Goal: Navigation & Orientation: Find specific page/section

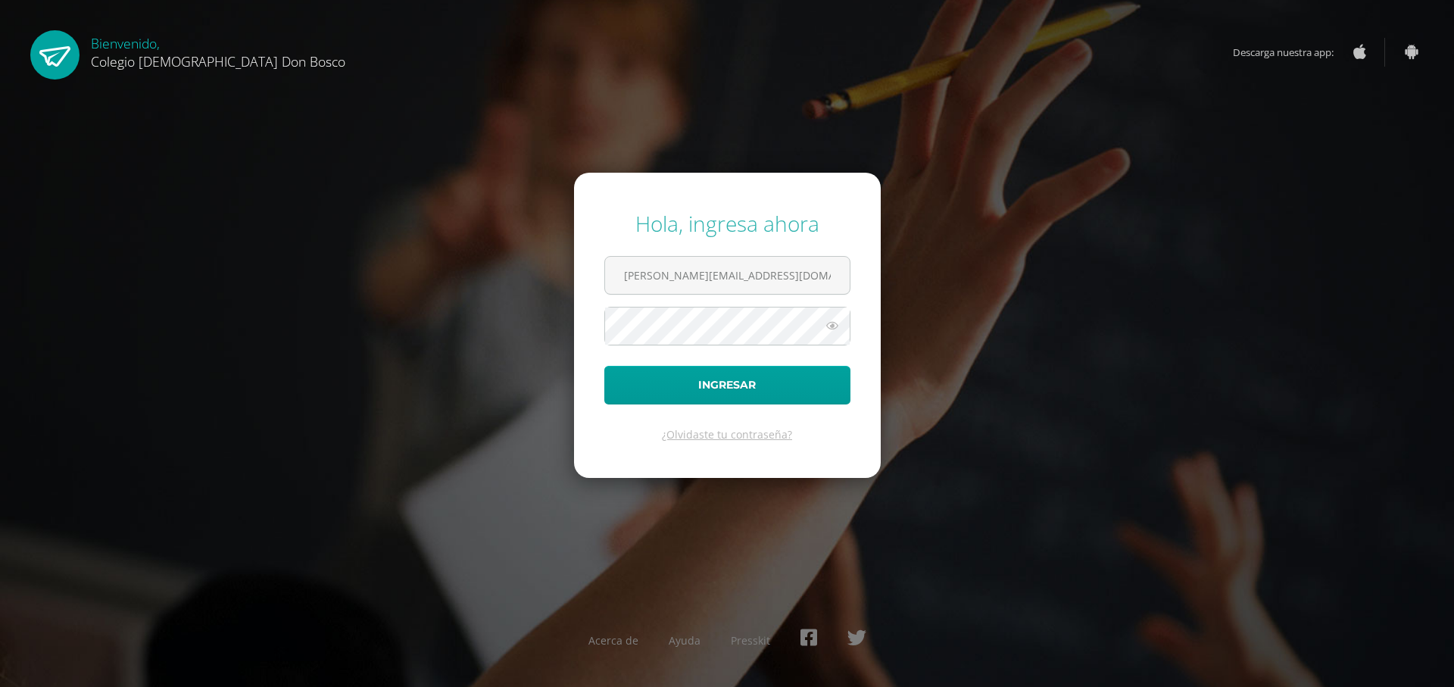
type input "j.deleon.6adb@gmail.com"
click at [604, 366] on button "Ingresar" at bounding box center [727, 385] width 246 height 39
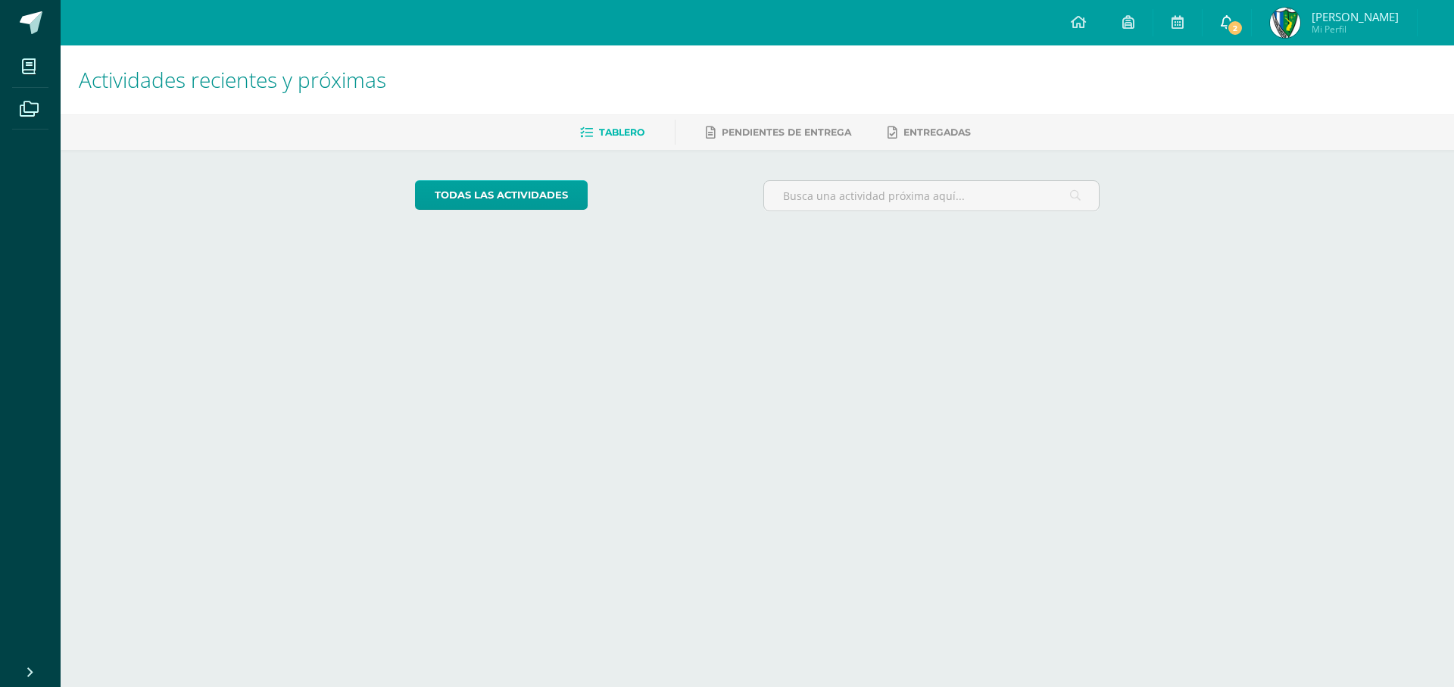
click at [1243, 25] on span "2" at bounding box center [1235, 28] width 17 height 17
click at [1251, 38] on link "2" at bounding box center [1227, 22] width 48 height 45
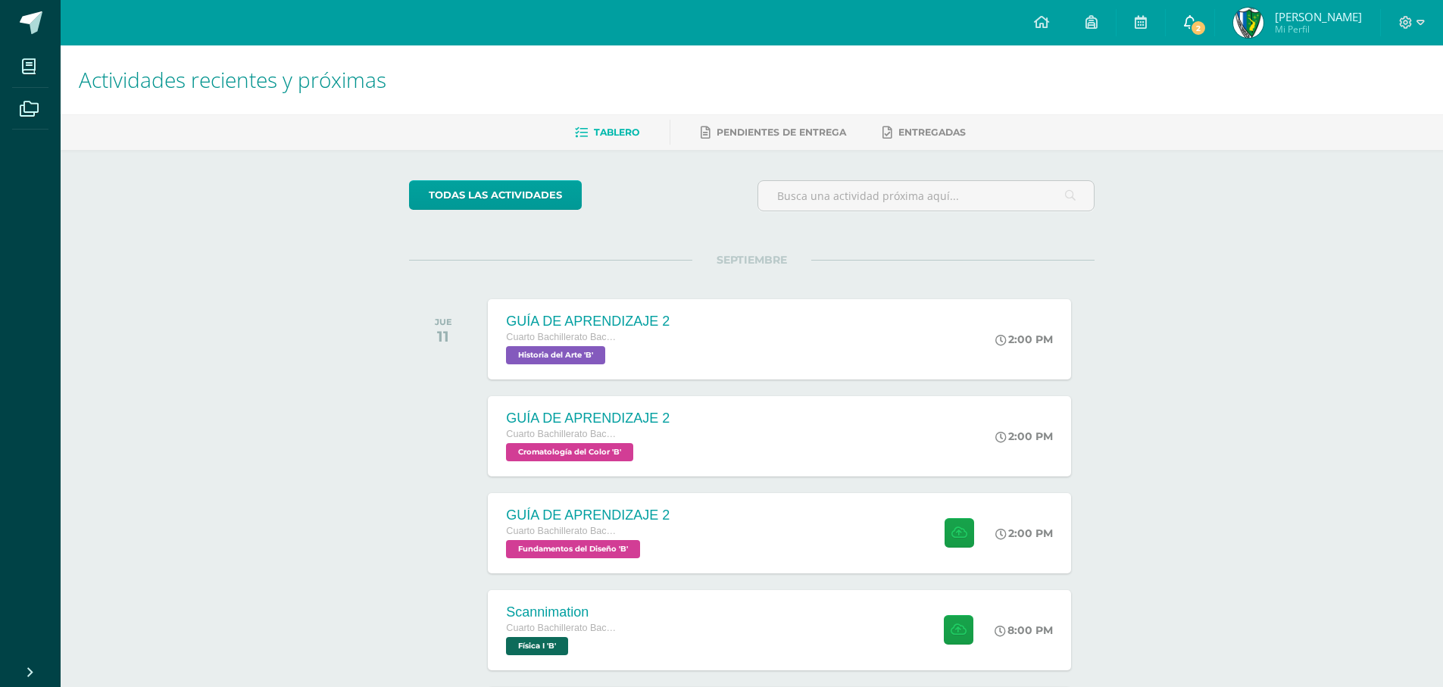
click at [1206, 23] on span "2" at bounding box center [1198, 28] width 17 height 17
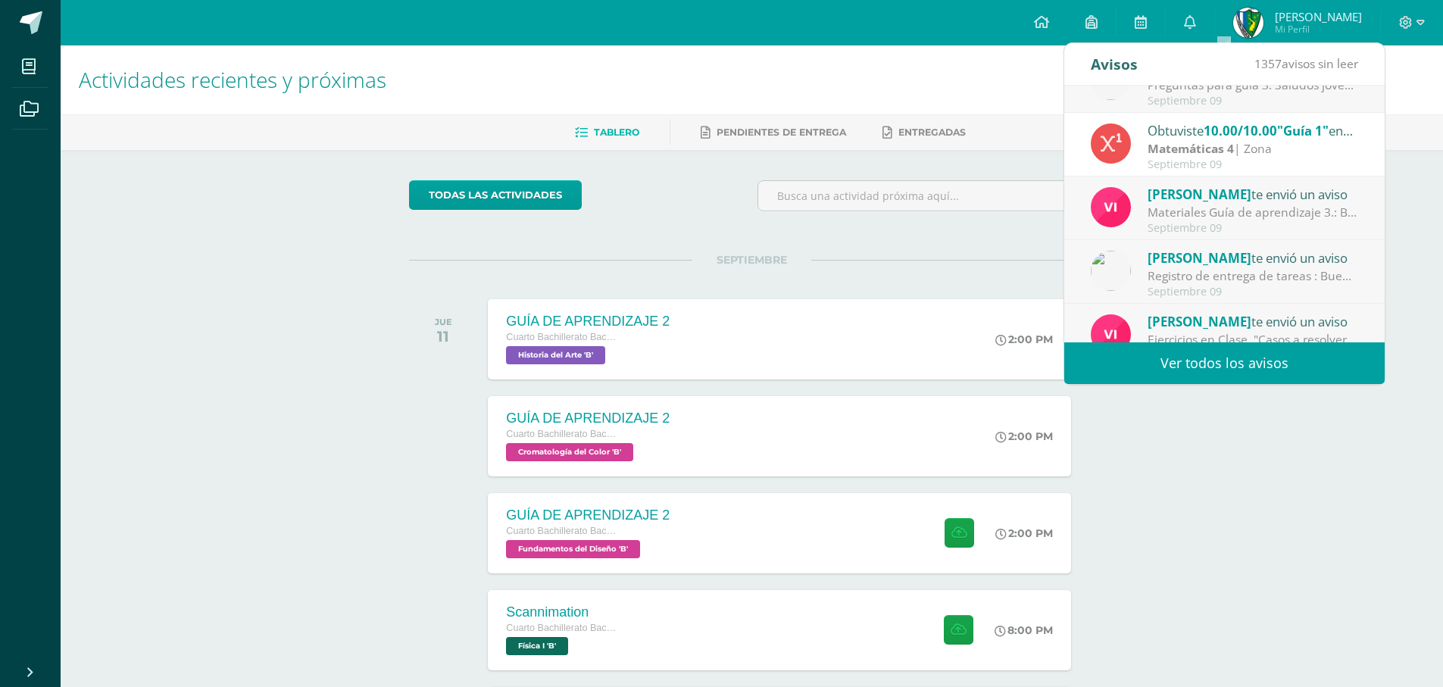
scroll to position [252, 0]
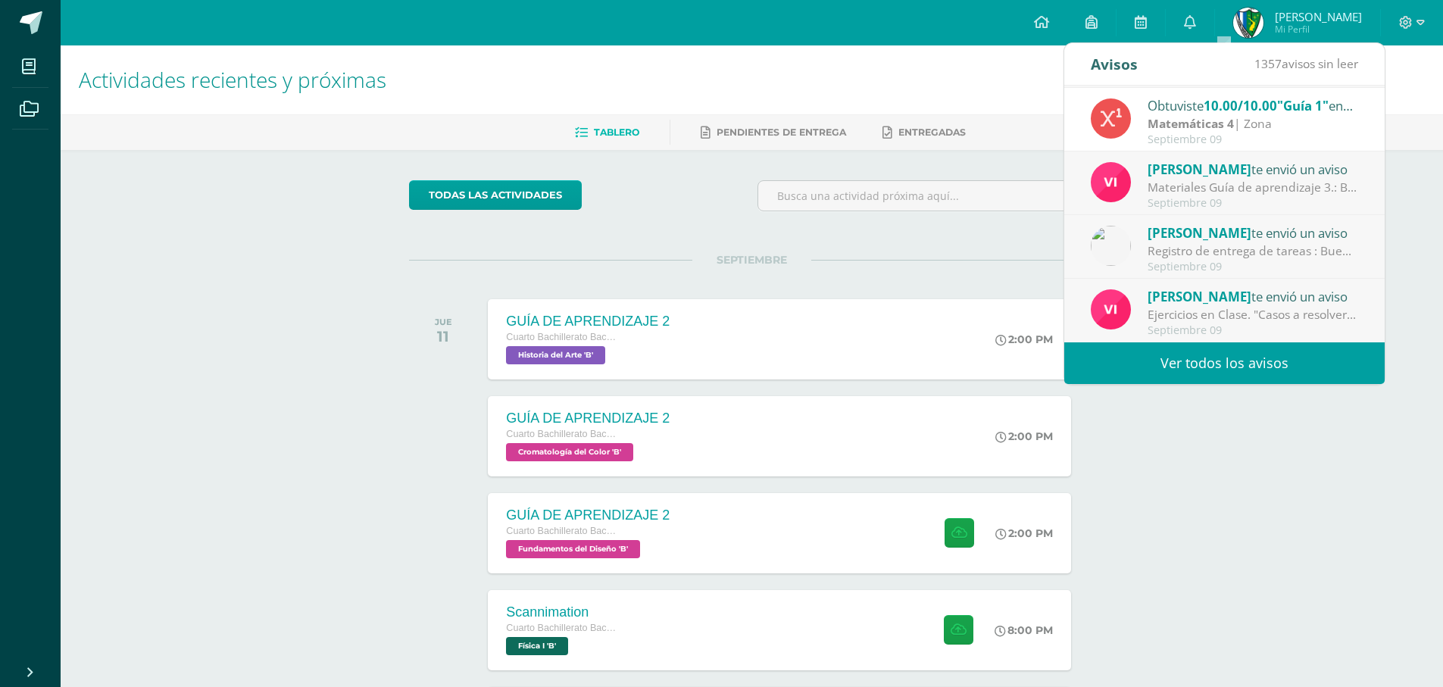
click at [1301, 357] on link "Ver todos los avisos" at bounding box center [1224, 363] width 320 height 42
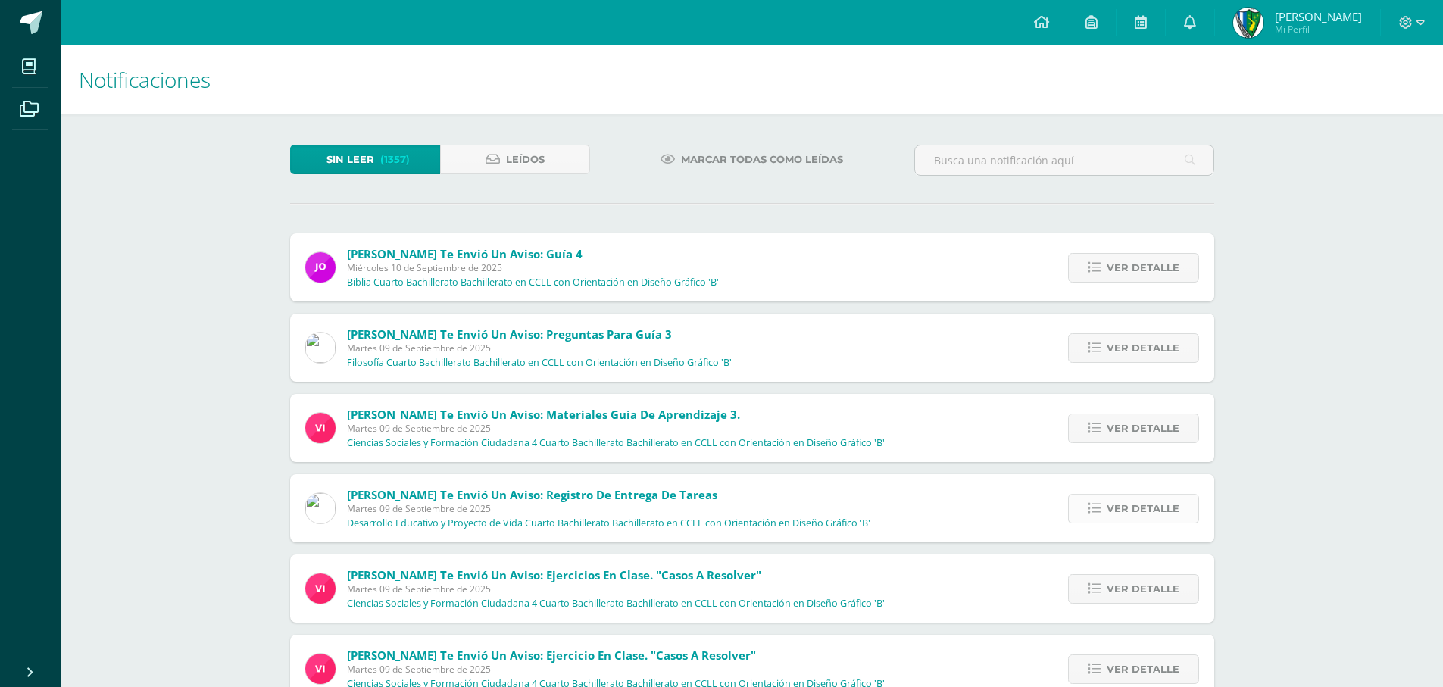
click at [1139, 518] on span "Ver detalle" at bounding box center [1142, 509] width 73 height 28
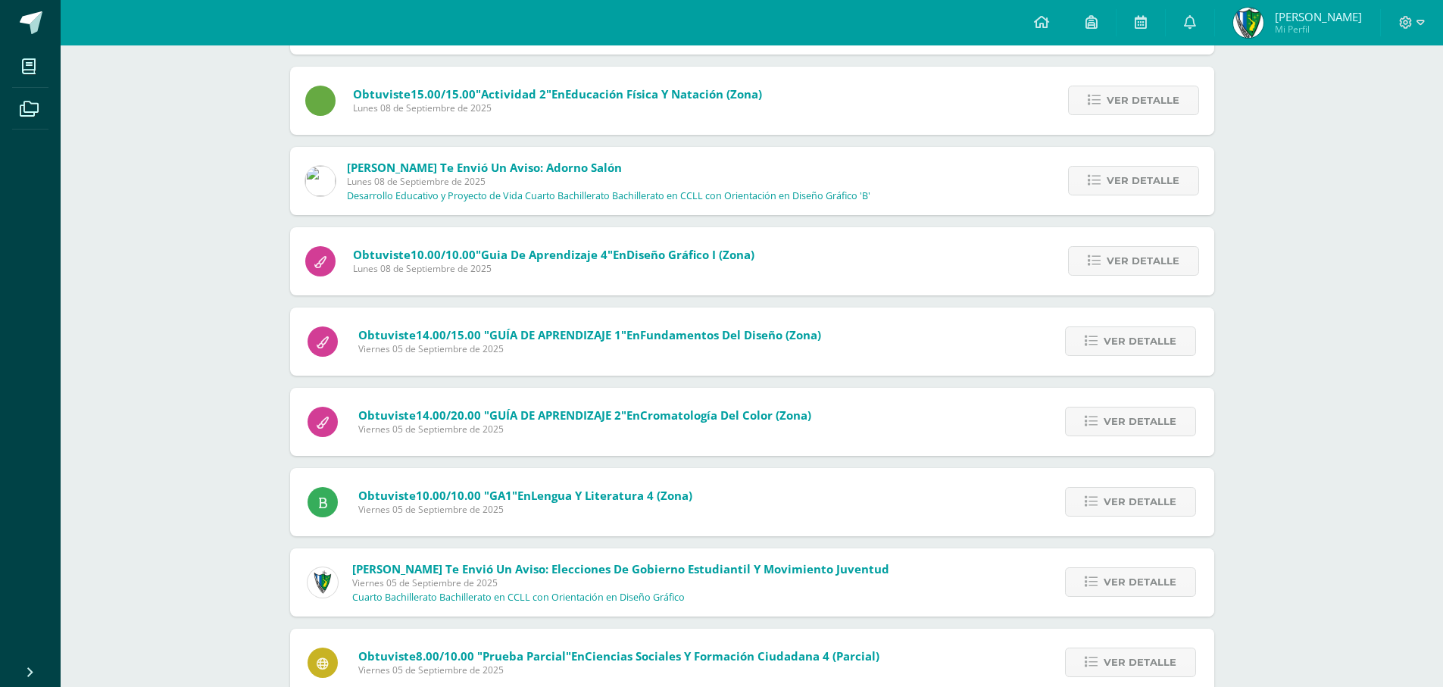
scroll to position [880, 0]
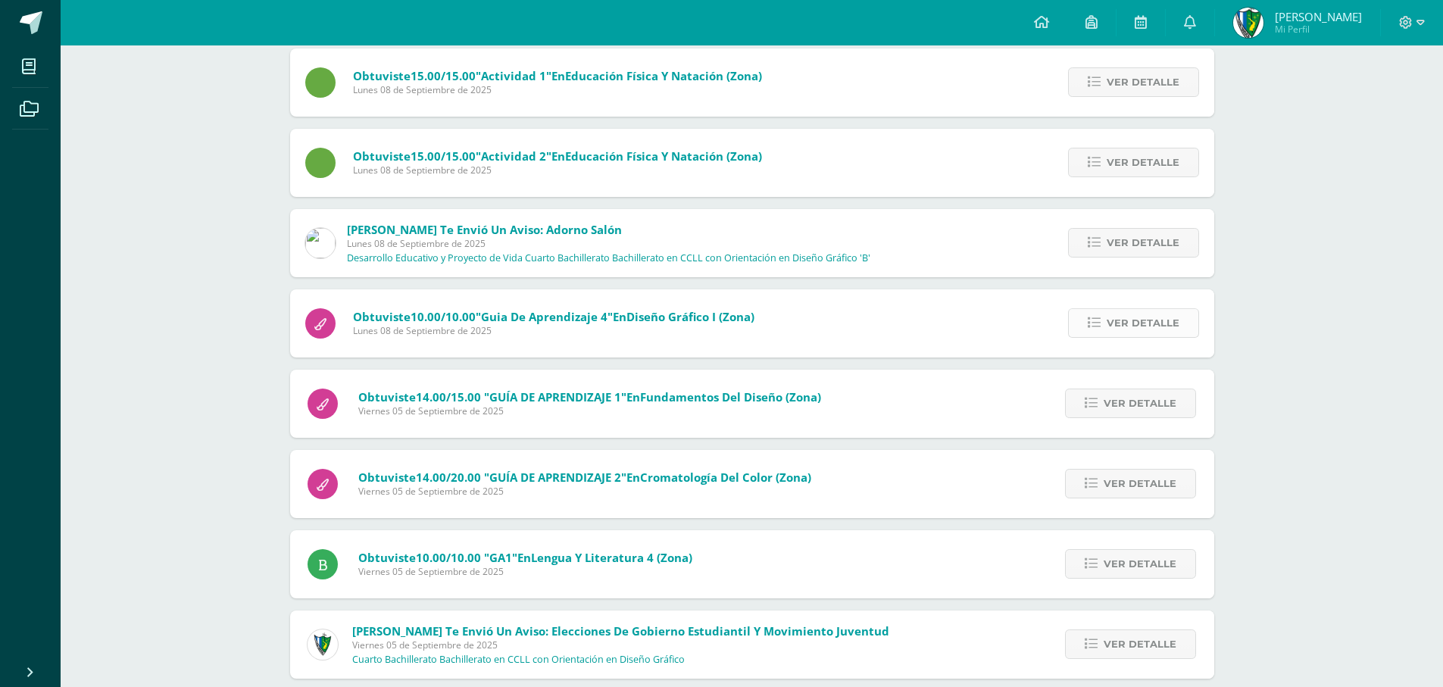
click at [1087, 323] on link "Ver detalle" at bounding box center [1133, 323] width 131 height 30
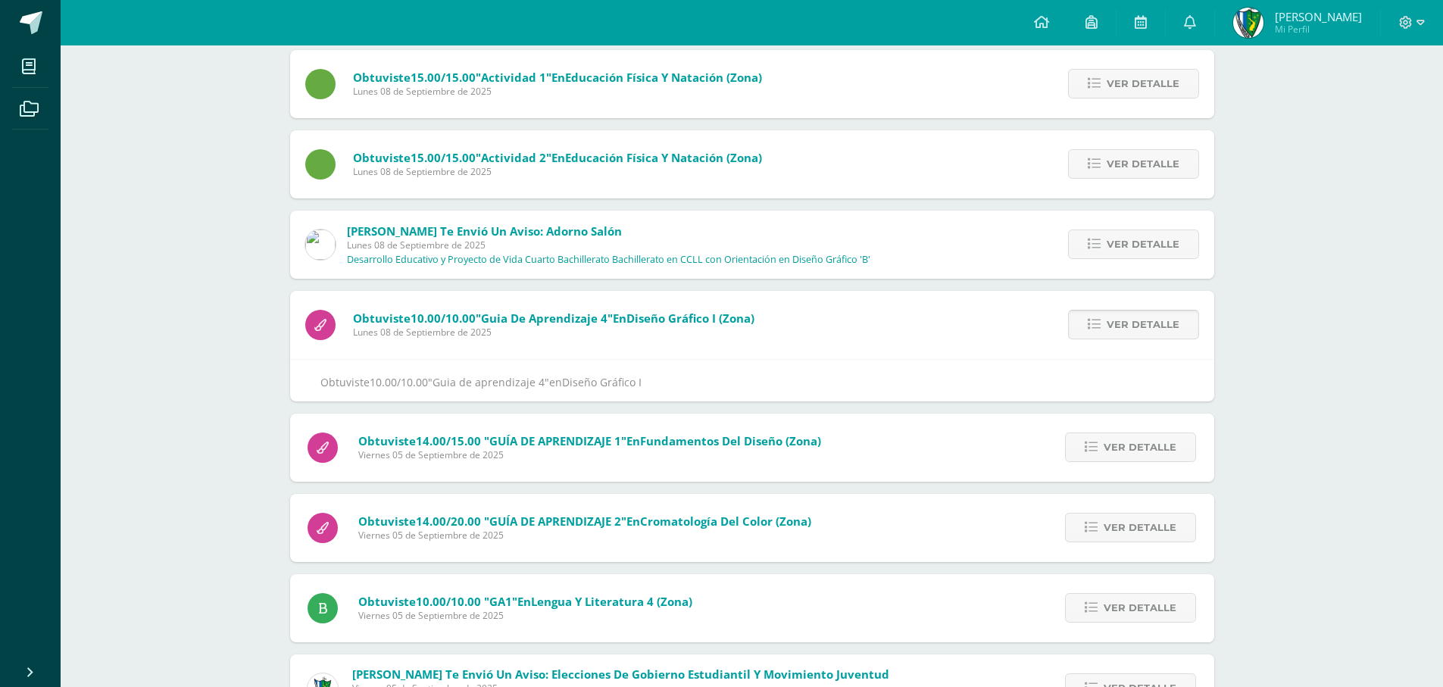
scroll to position [586, 0]
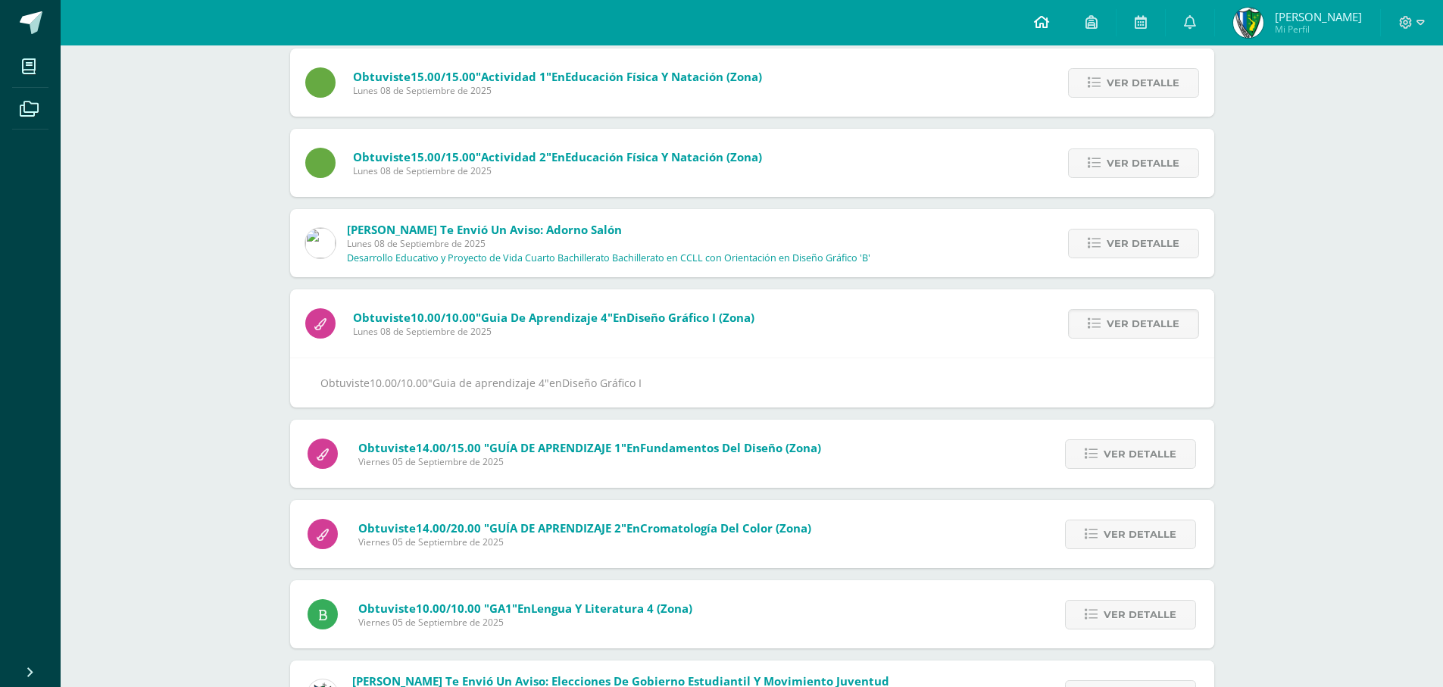
click at [1067, 37] on link at bounding box center [1041, 22] width 51 height 45
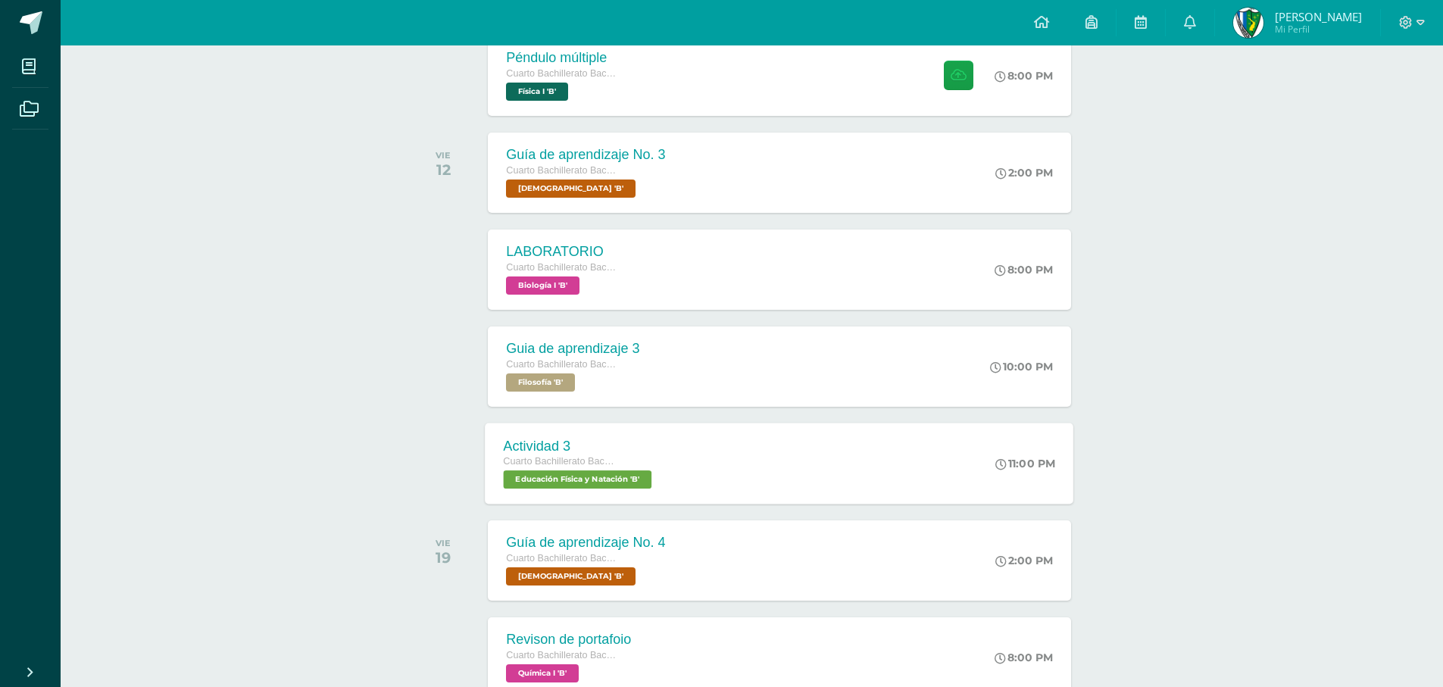
scroll to position [803, 0]
